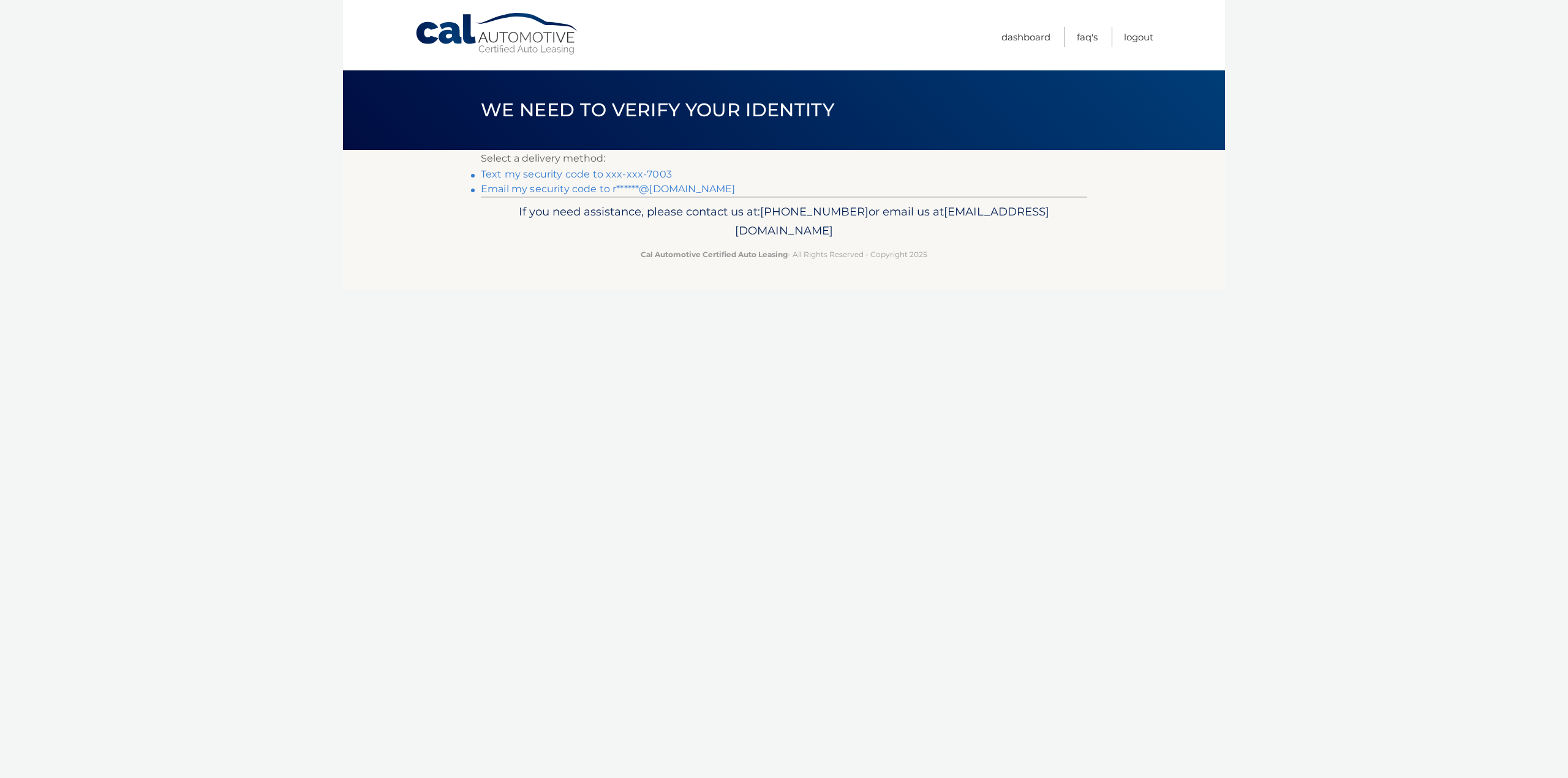
click at [630, 188] on link "Email my security code to r******@gmail.com" at bounding box center [608, 189] width 255 height 12
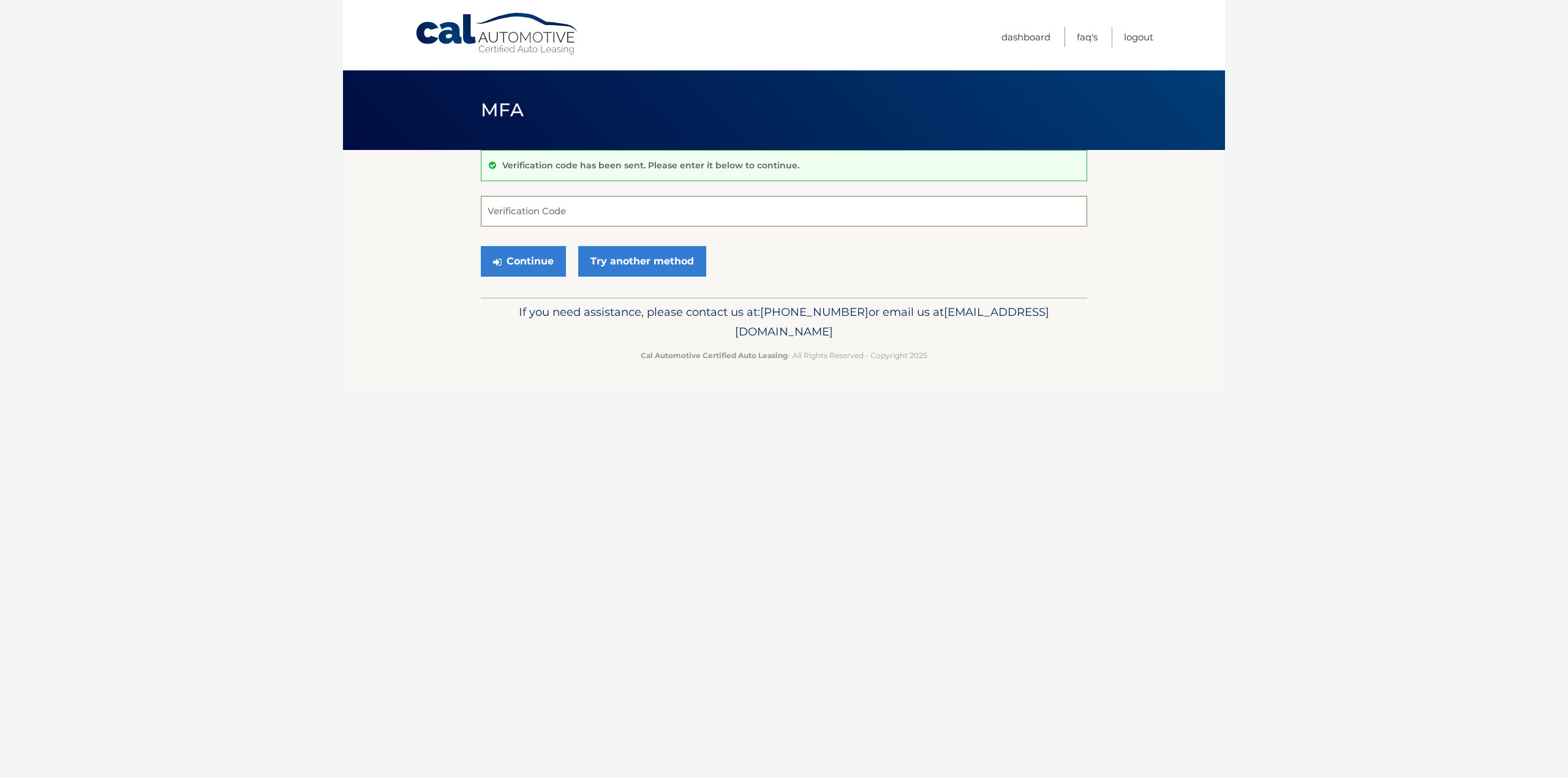
click at [592, 211] on input "Verification Code" at bounding box center [784, 211] width 607 height 30
paste input "847993"
type input "847993"
click at [549, 263] on button "Continue" at bounding box center [523, 261] width 85 height 30
click at [590, 215] on input "847993" at bounding box center [784, 211] width 607 height 30
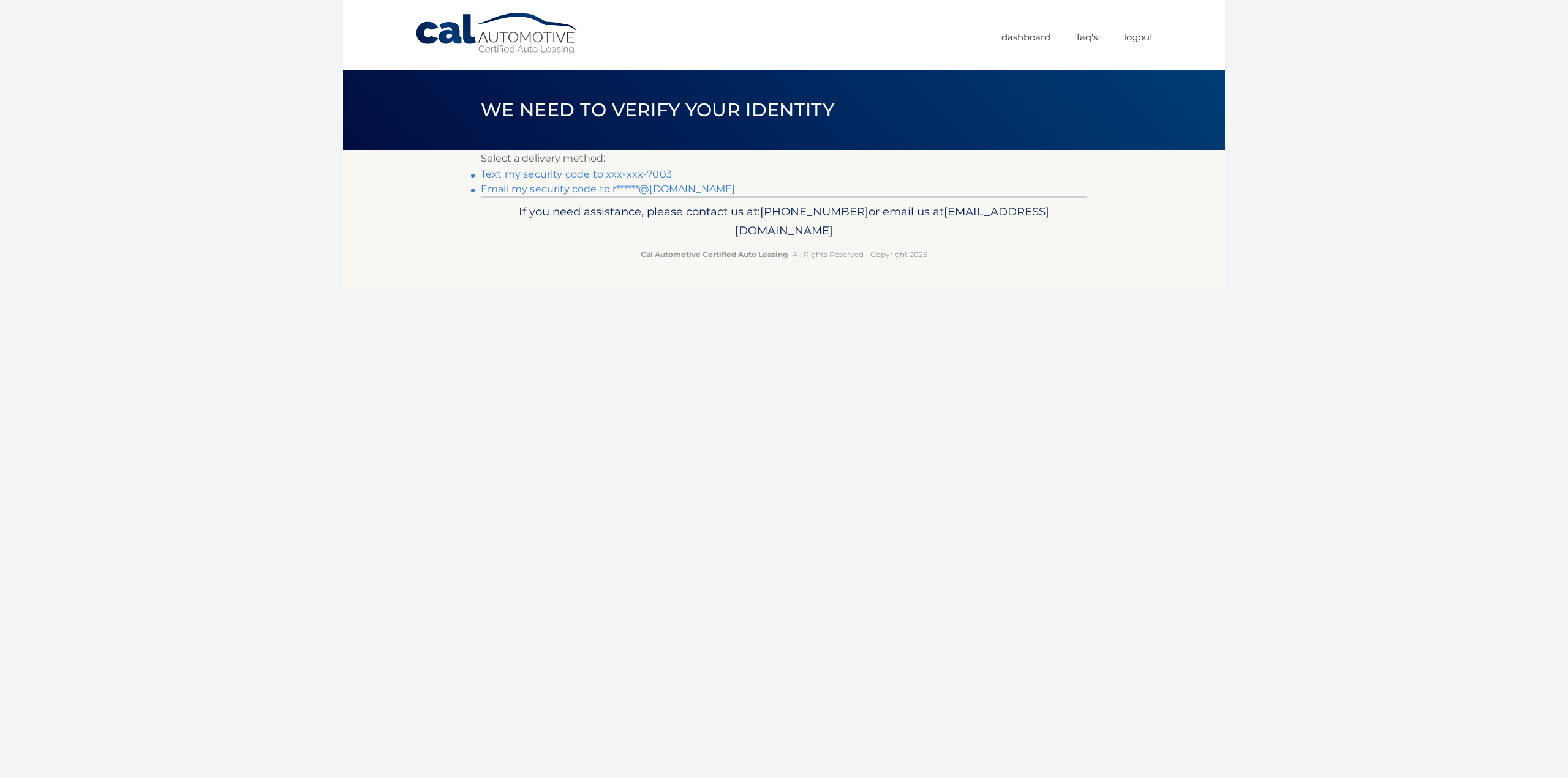
click at [555, 192] on link "Email my security code to r******@[DOMAIN_NAME]" at bounding box center [608, 189] width 255 height 12
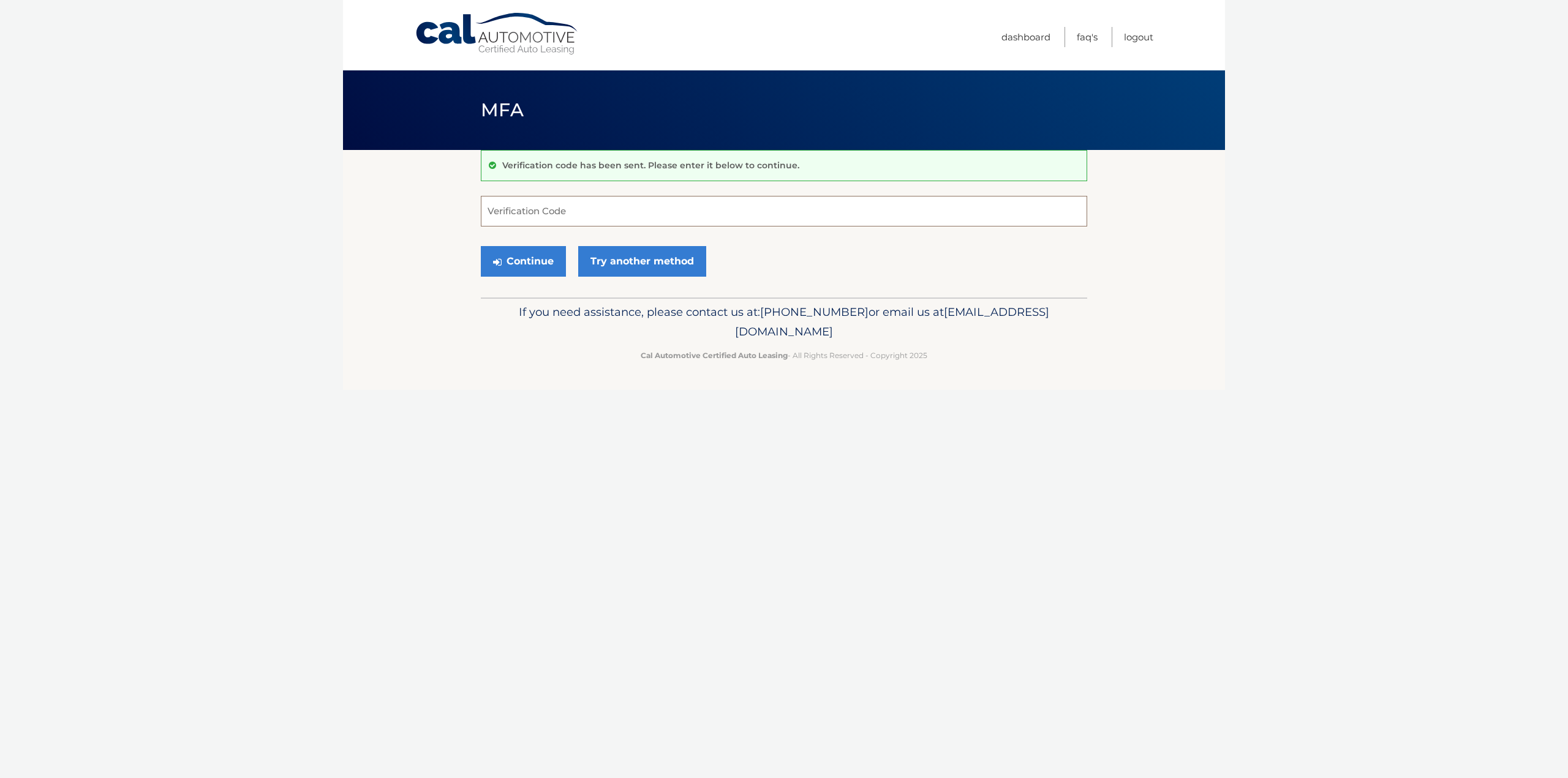
click at [622, 214] on input "Verification Code" at bounding box center [784, 211] width 607 height 30
paste input "847993"
type input "847993"
click at [607, 255] on link "Try another method" at bounding box center [642, 261] width 128 height 30
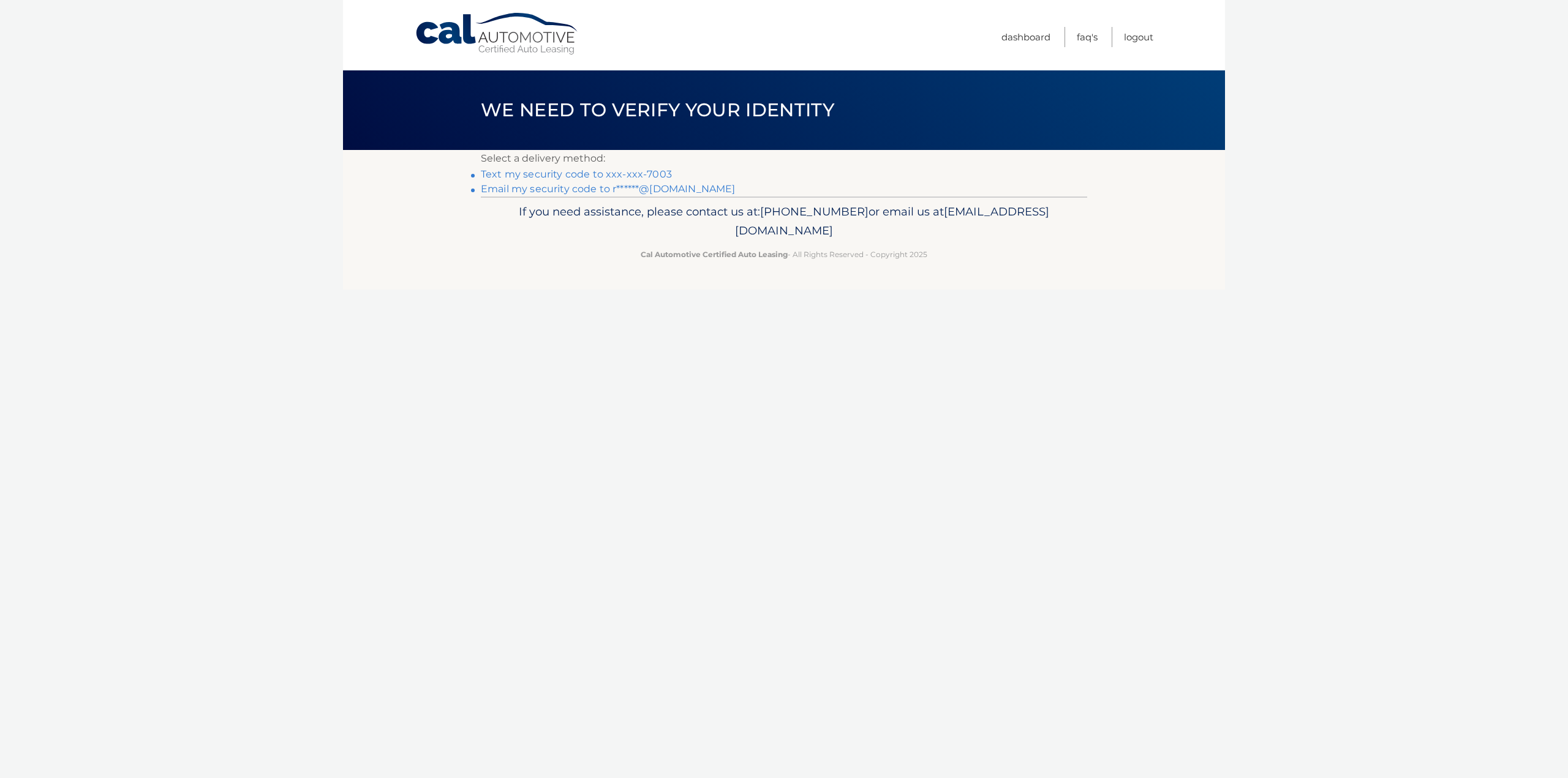
click at [580, 188] on link "Email my security code to r******@[DOMAIN_NAME]" at bounding box center [608, 189] width 255 height 12
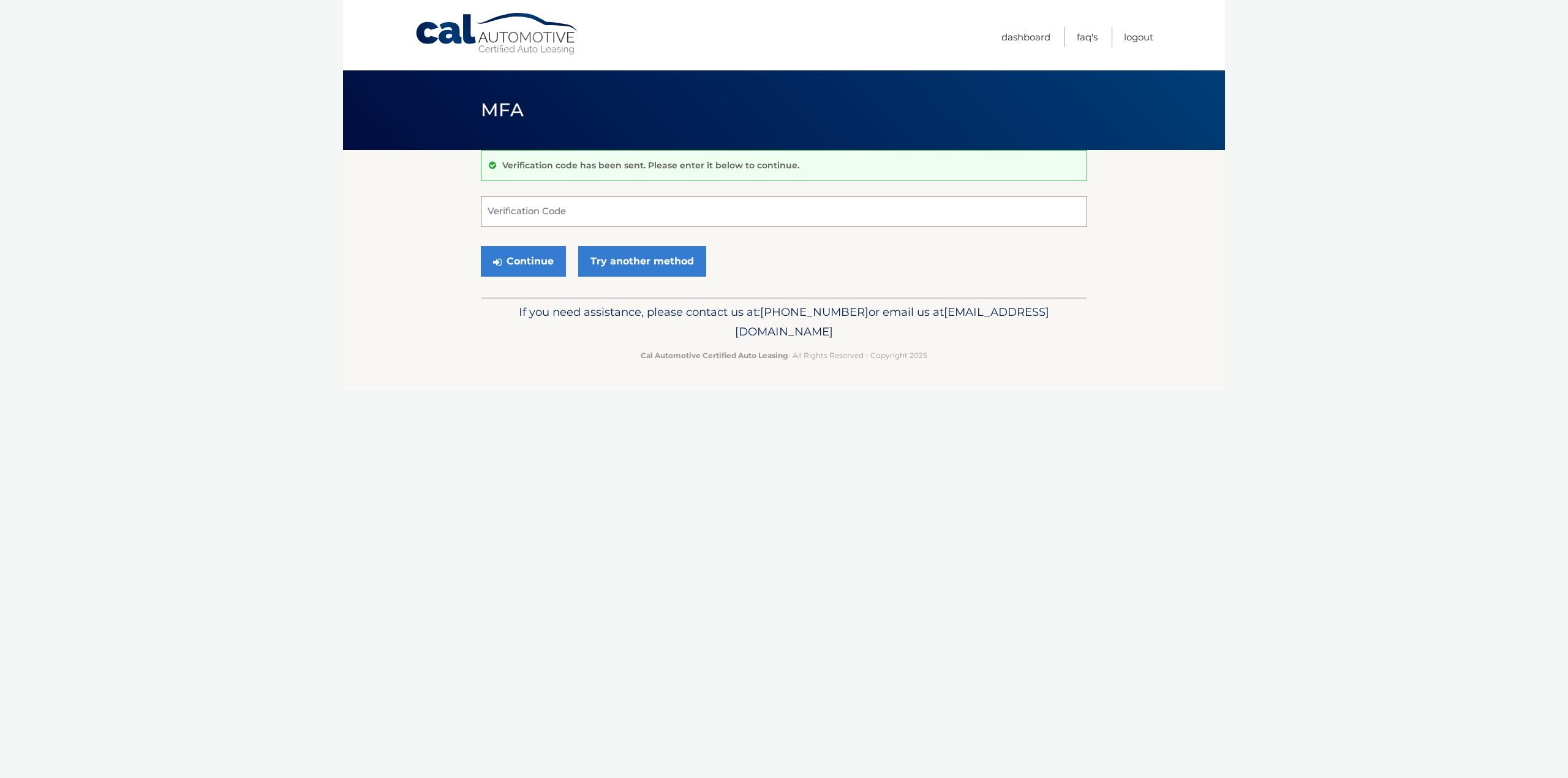
click at [547, 211] on input "Verification Code" at bounding box center [784, 211] width 607 height 30
paste input "847993"
click at [521, 255] on button "Continue" at bounding box center [523, 261] width 85 height 30
click at [529, 220] on input "847993" at bounding box center [784, 211] width 607 height 30
type input "847993"
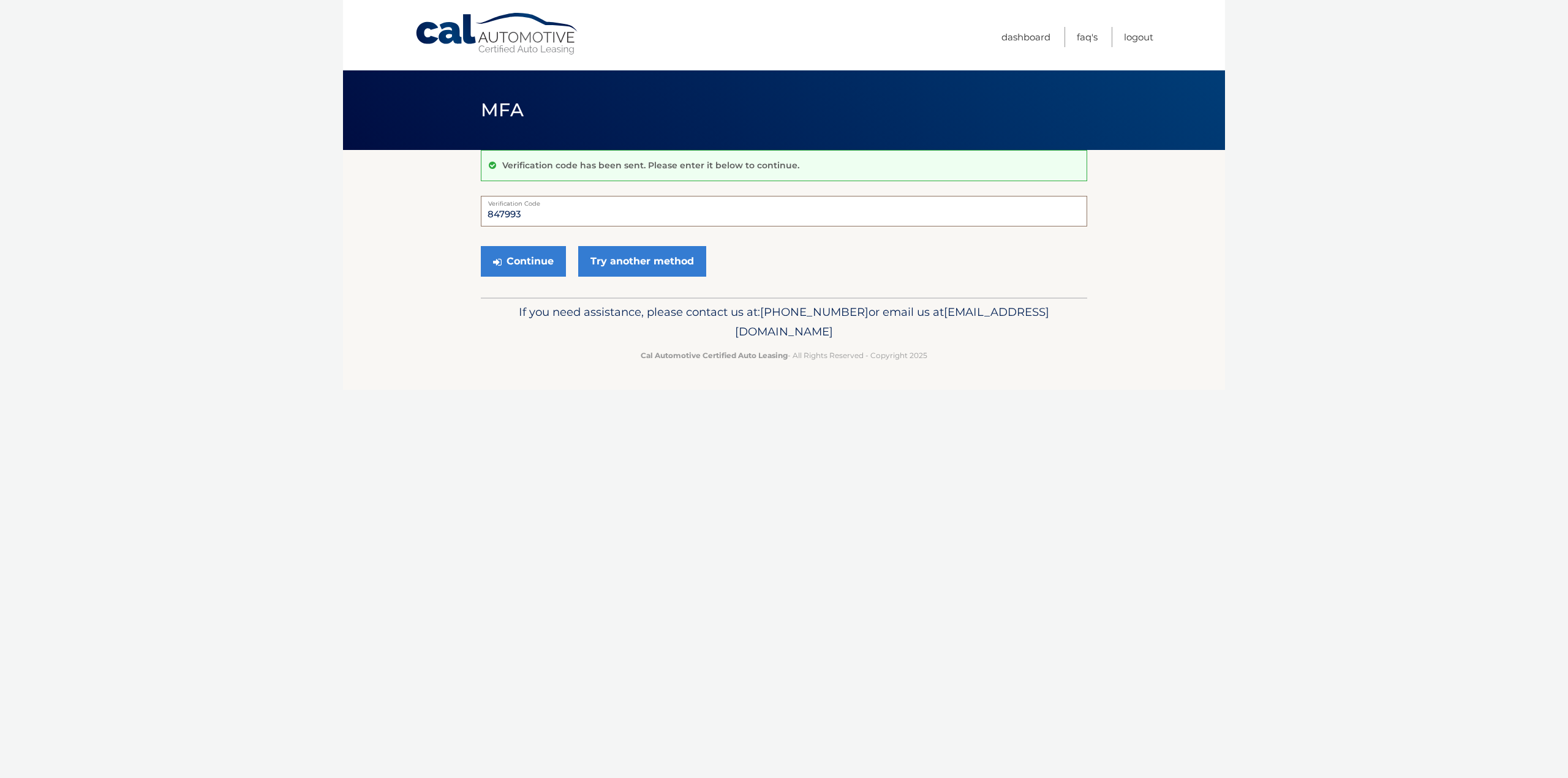
click at [481, 246] on button "Continue" at bounding box center [523, 261] width 85 height 30
